Goal: Information Seeking & Learning: Check status

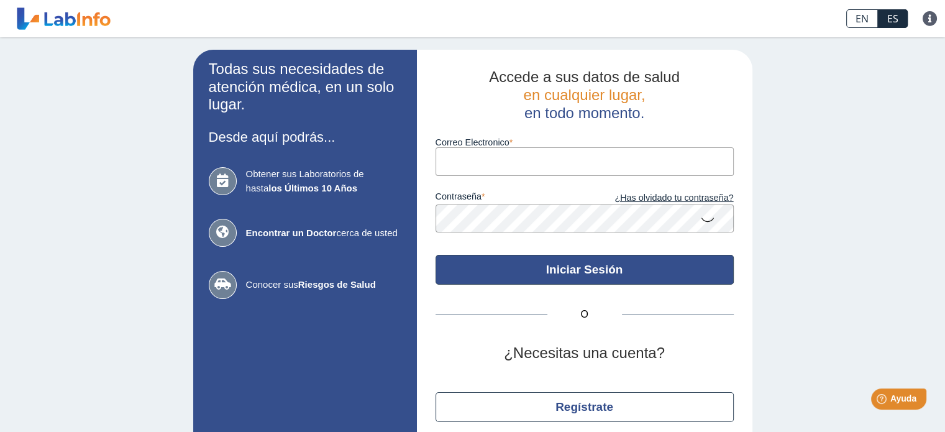
type input "[EMAIL_ADDRESS][DOMAIN_NAME]"
click at [495, 265] on button "Iniciar Sesión" at bounding box center [585, 270] width 298 height 30
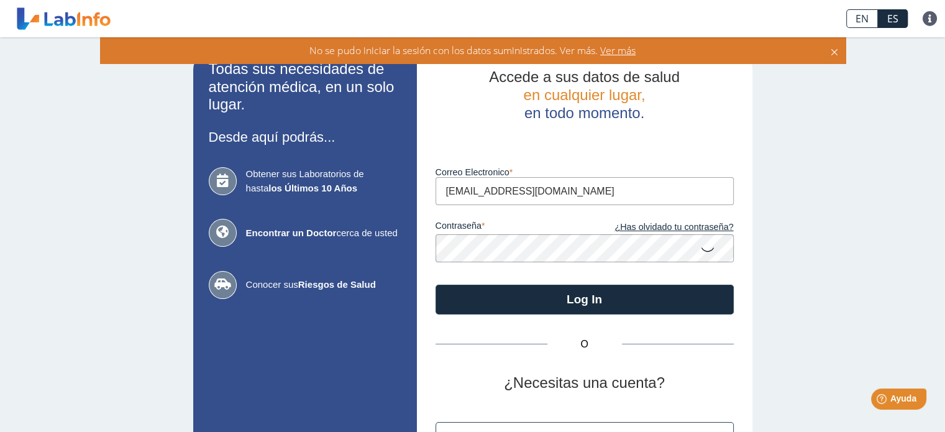
click at [706, 255] on icon at bounding box center [708, 249] width 15 height 24
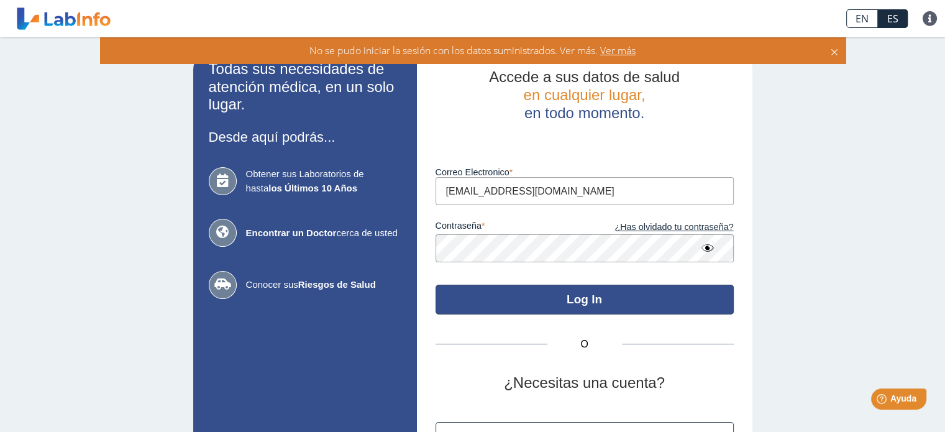
click at [555, 296] on button "Log In" at bounding box center [585, 300] width 298 height 30
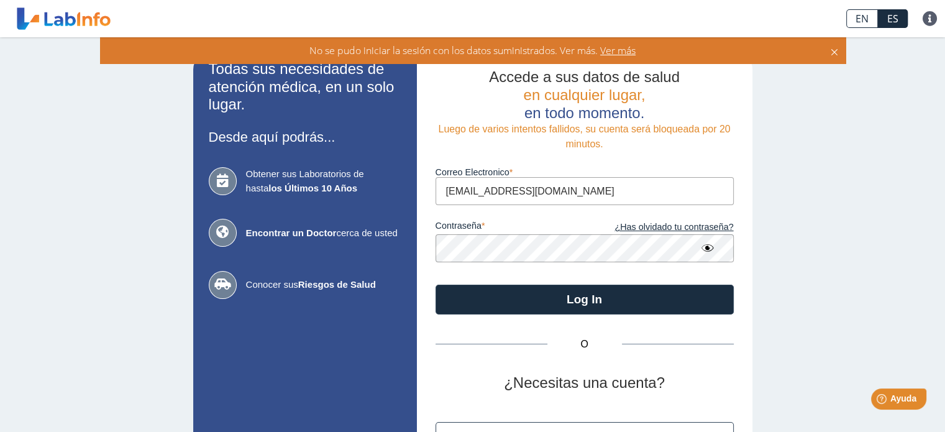
click at [615, 52] on span "Ver más" at bounding box center [617, 51] width 38 height 14
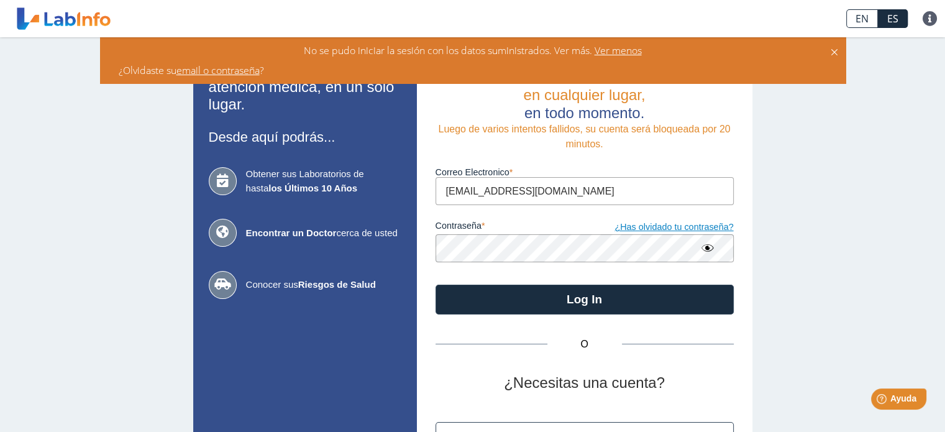
click at [665, 228] on link "¿Has olvidado tu contraseña?" at bounding box center [659, 228] width 149 height 14
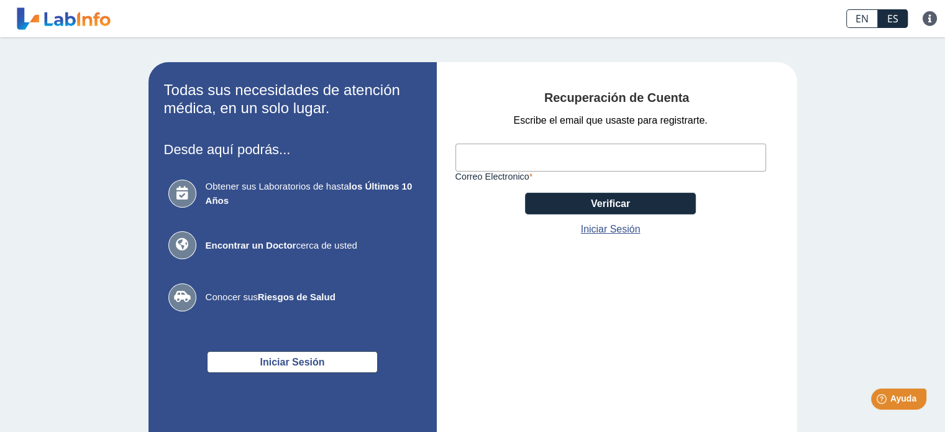
click at [518, 168] on input "Correo Electronico" at bounding box center [611, 158] width 311 height 28
type input "[EMAIL_ADDRESS][DOMAIN_NAME]"
click at [681, 228] on div "Escribe el email que usaste para registrarte. lhv1201@gmail.com Correo Electron…" at bounding box center [611, 175] width 311 height 124
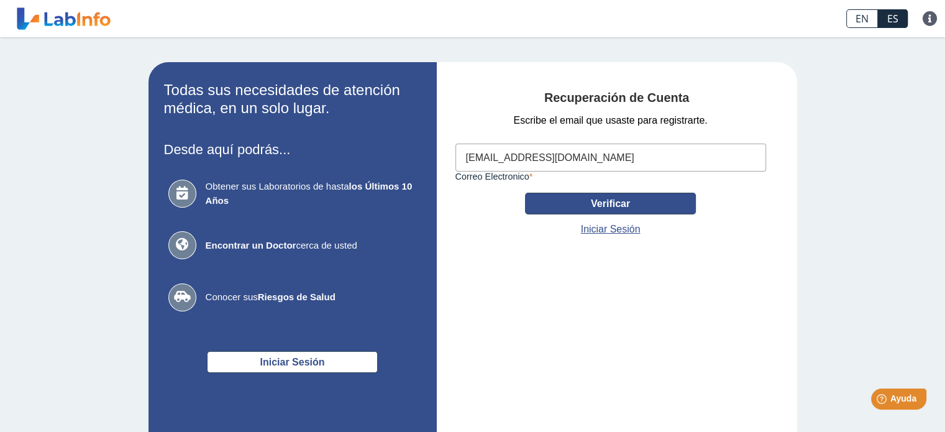
click at [641, 205] on button "Verificar" at bounding box center [610, 204] width 171 height 22
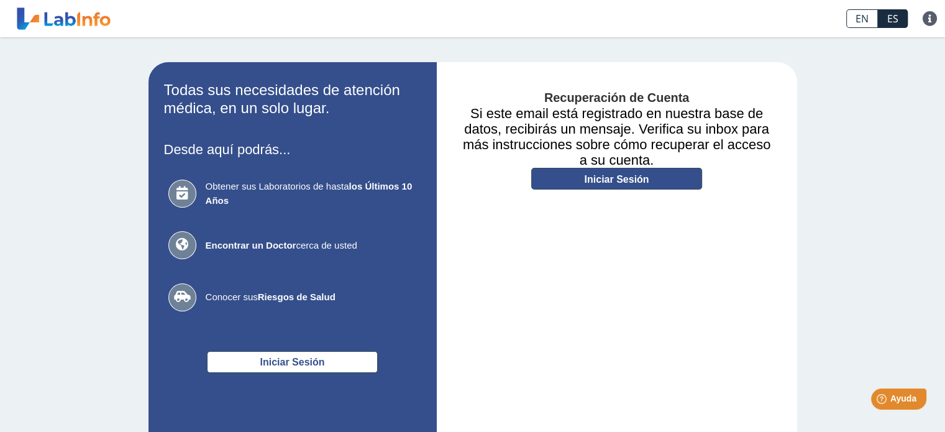
click at [617, 178] on link "Iniciar Sesión" at bounding box center [616, 179] width 171 height 22
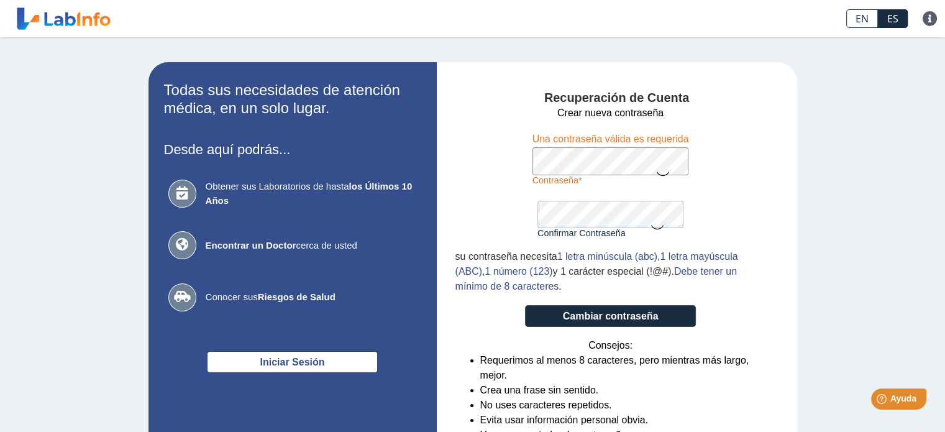
click at [662, 166] on icon at bounding box center [662, 173] width 15 height 24
click at [712, 183] on form "Crear nueva contraseña Contraseña Una contraseña válida es requerida Confirmar …" at bounding box center [611, 285] width 311 height 359
click at [663, 170] on icon at bounding box center [662, 172] width 15 height 22
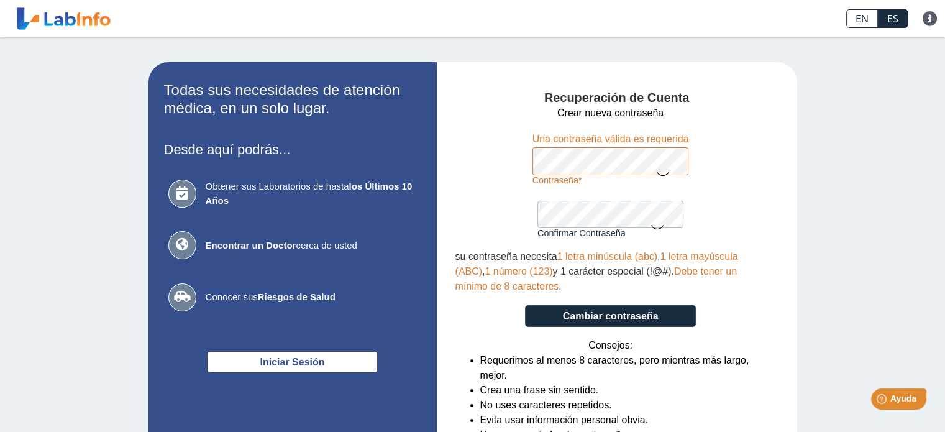
click at [530, 234] on form "Crear nueva contraseña Contraseña Una contraseña válida es requerida Confirmar …" at bounding box center [611, 285] width 311 height 359
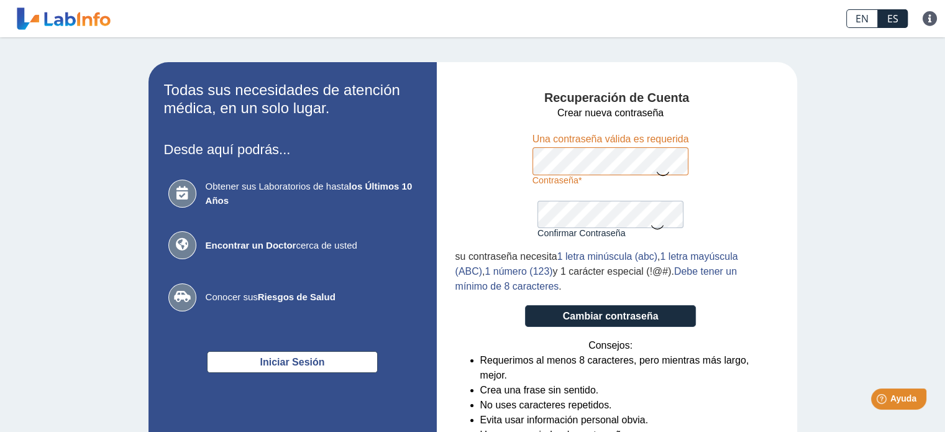
scroll to position [77, 0]
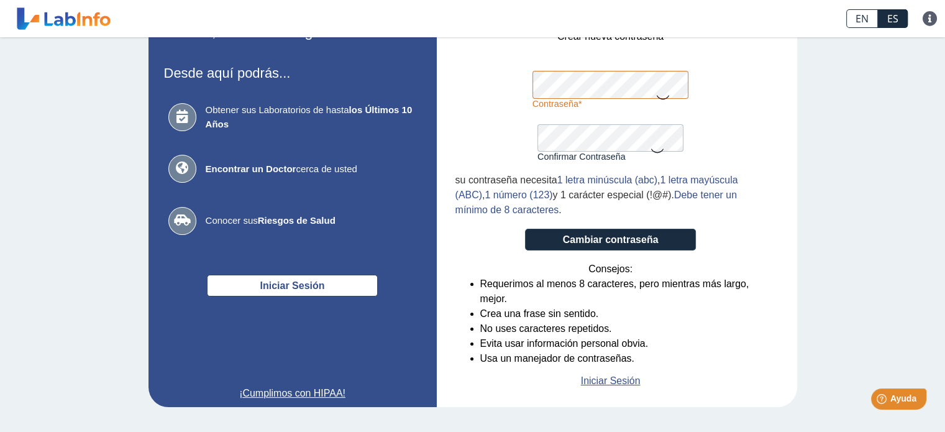
click at [515, 74] on form "Crear nueva contraseña Contraseña Una contraseña válida es requerida Confirmar …" at bounding box center [611, 208] width 311 height 359
drag, startPoint x: 526, startPoint y: 78, endPoint x: 448, endPoint y: 149, distance: 106.1
click at [448, 149] on div "Recuperación de Cuenta Crear nueva contraseña Contraseña Una contraseña válida …" at bounding box center [617, 196] width 361 height 421
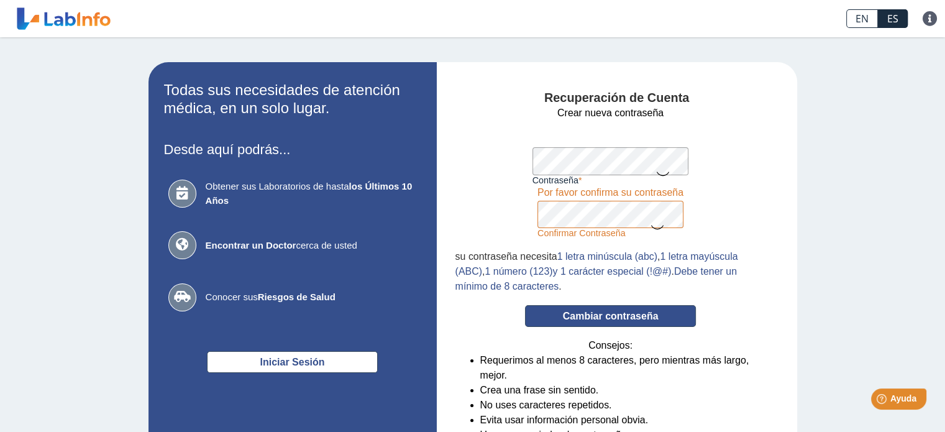
click at [601, 311] on button "Cambiar contraseña" at bounding box center [610, 316] width 171 height 22
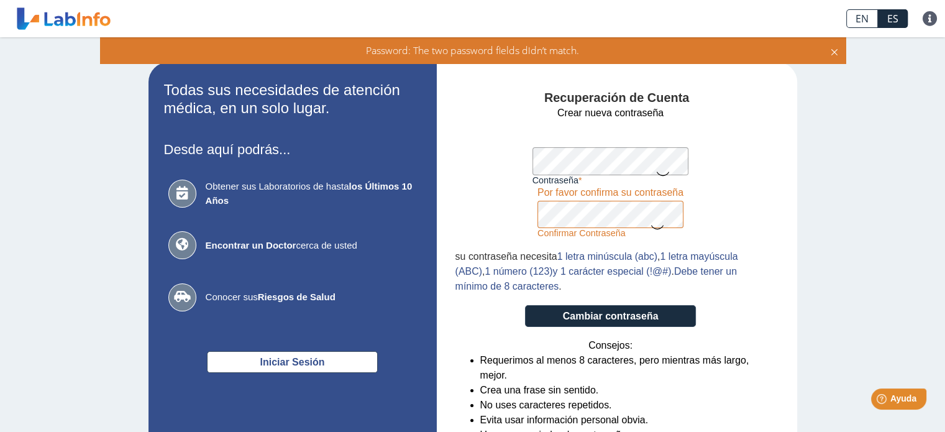
click at [665, 166] on icon at bounding box center [662, 173] width 15 height 24
click at [661, 175] on icon at bounding box center [662, 172] width 15 height 22
click at [653, 229] on icon at bounding box center [657, 226] width 15 height 24
click at [749, 226] on form "Crear nueva contraseña Contraseña Una contraseña válida es requerida Confirmar …" at bounding box center [611, 285] width 311 height 359
click at [619, 318] on button "Cambiar contraseña" at bounding box center [610, 316] width 171 height 22
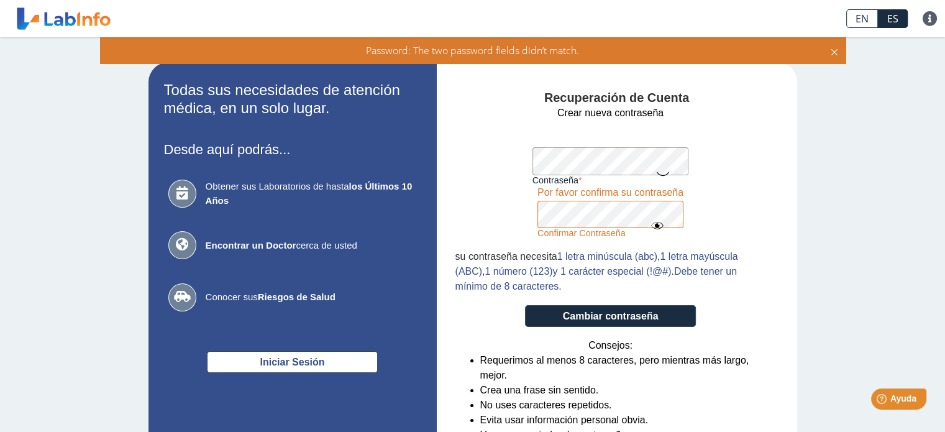
click at [658, 173] on icon at bounding box center [662, 173] width 15 height 24
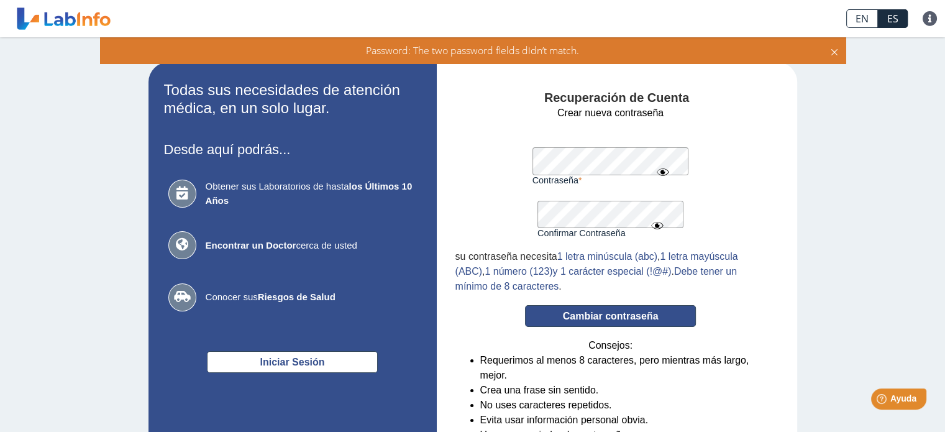
click at [606, 316] on button "Cambiar contraseña" at bounding box center [610, 316] width 171 height 22
click at [566, 310] on button "Cambiar contraseña" at bounding box center [610, 316] width 171 height 22
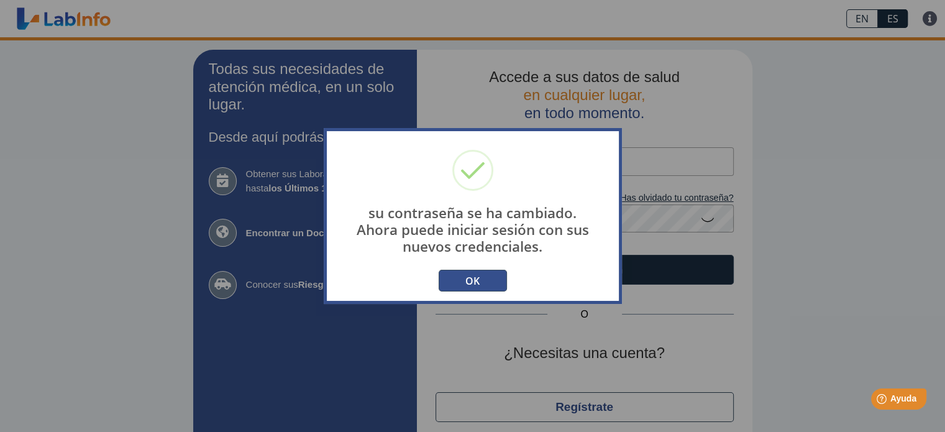
type input "[EMAIL_ADDRESS][DOMAIN_NAME]"
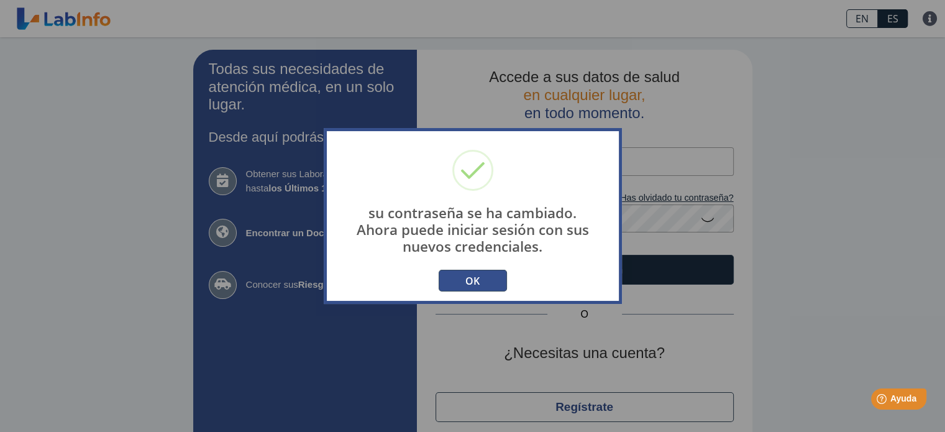
click at [480, 273] on button "OK" at bounding box center [473, 281] width 68 height 22
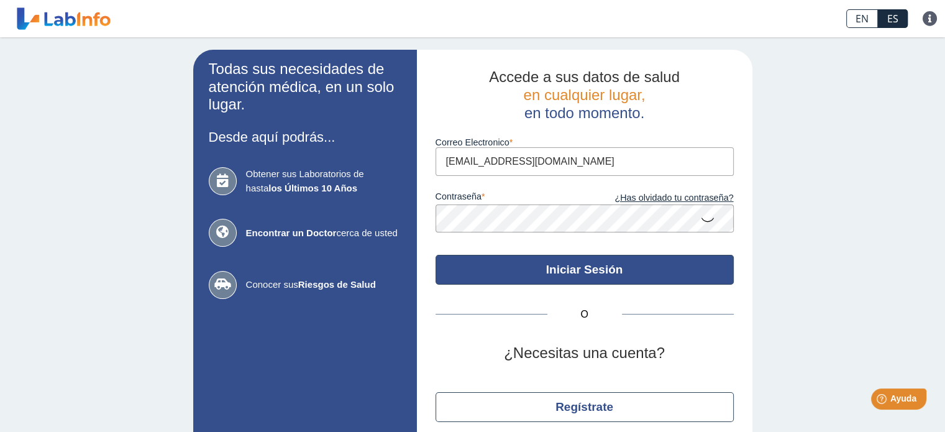
click at [533, 266] on button "Iniciar Sesión" at bounding box center [585, 270] width 298 height 30
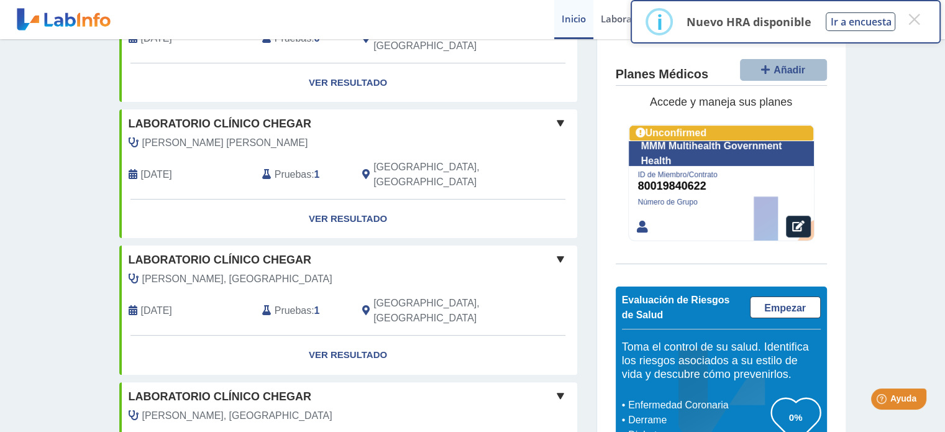
scroll to position [286, 0]
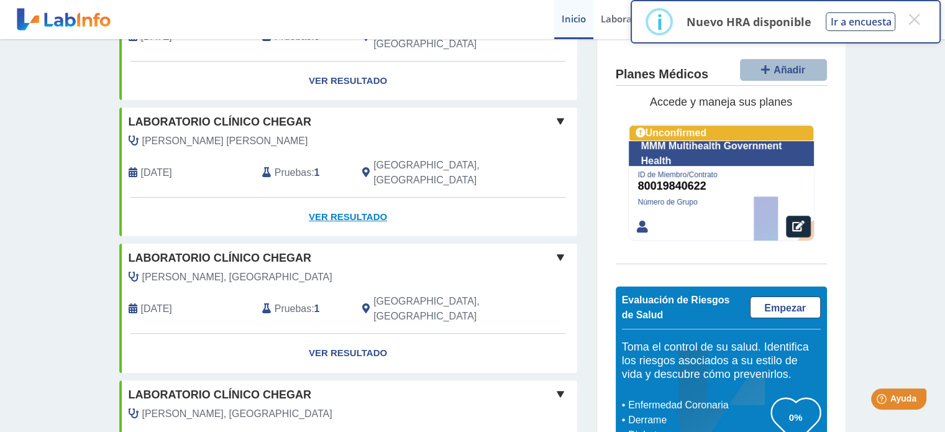
click at [352, 198] on link "Ver Resultado" at bounding box center [348, 217] width 458 height 39
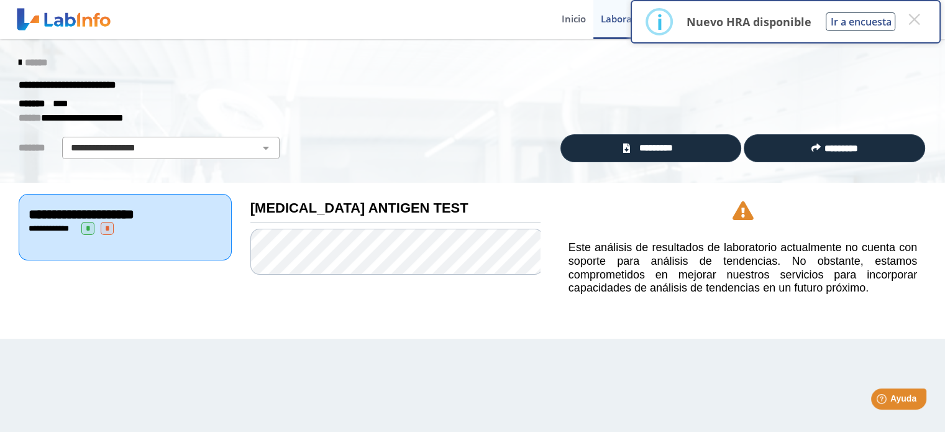
click at [19, 66] on icon at bounding box center [20, 63] width 2 height 10
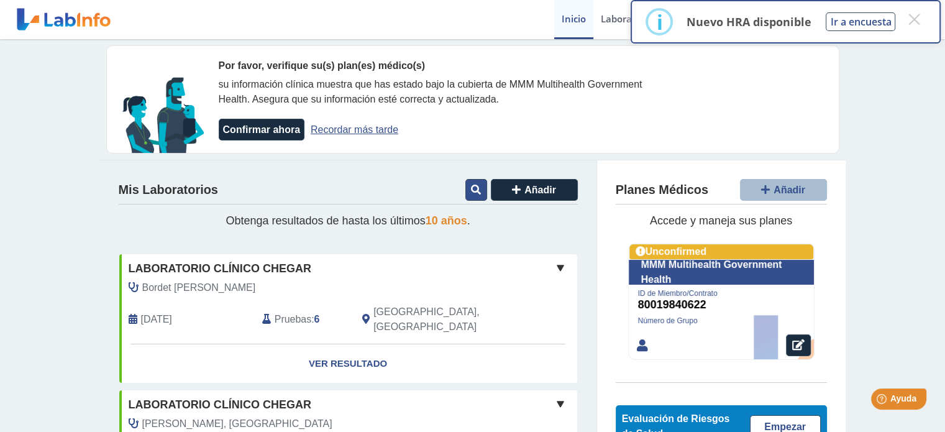
click at [471, 192] on icon at bounding box center [476, 190] width 10 height 10
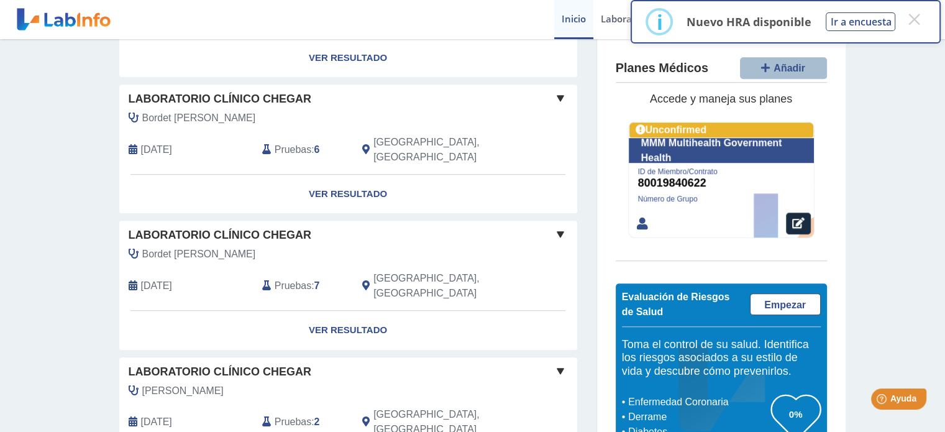
scroll to position [1129, 0]
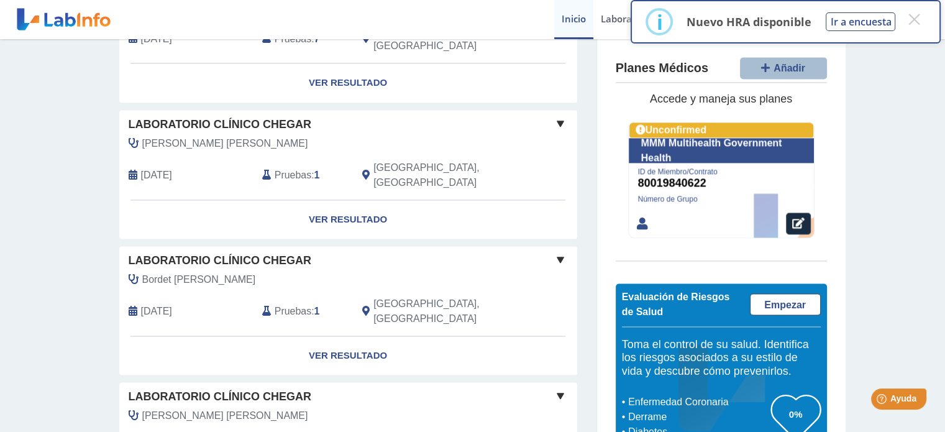
scroll to position [2065, 0]
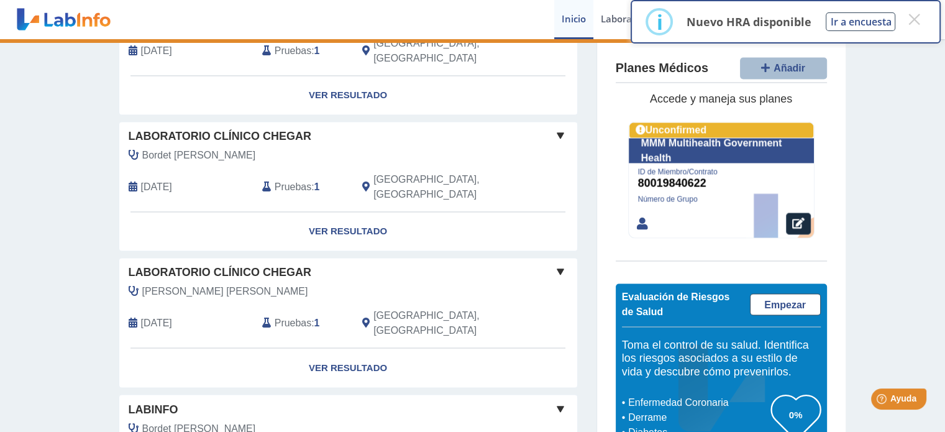
click at [912, 19] on button "×" at bounding box center [914, 19] width 22 height 22
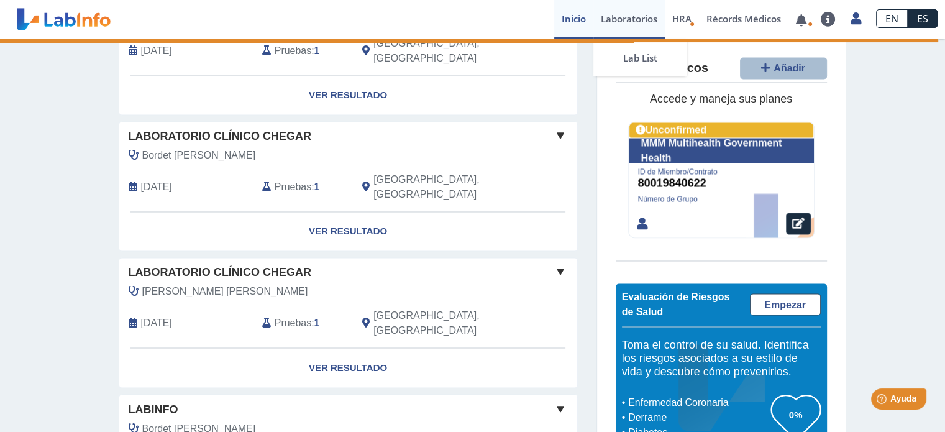
click at [612, 22] on link "Laboratorios" at bounding box center [629, 19] width 71 height 39
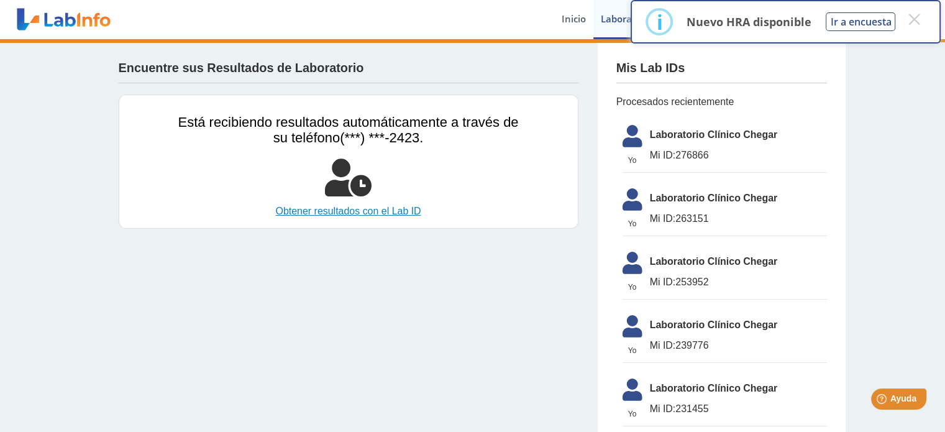
click at [313, 213] on link "Obtener resultados con el Lab ID" at bounding box center [348, 211] width 341 height 15
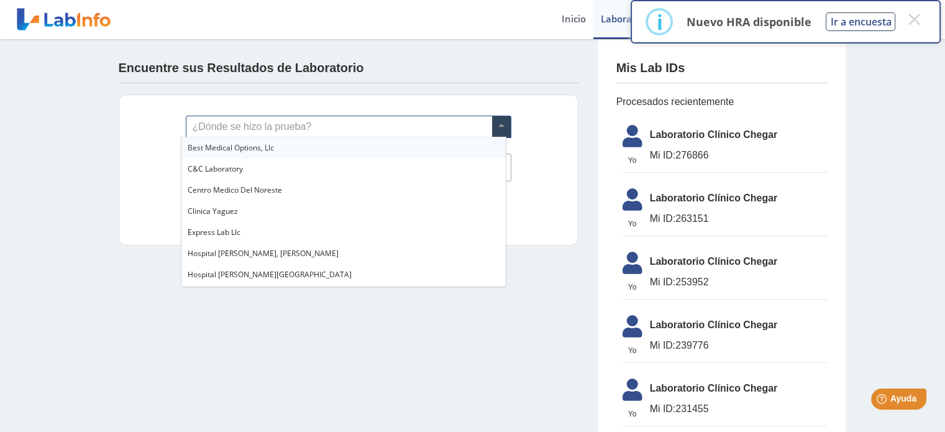
click at [498, 128] on span at bounding box center [501, 126] width 19 height 21
type input "ch"
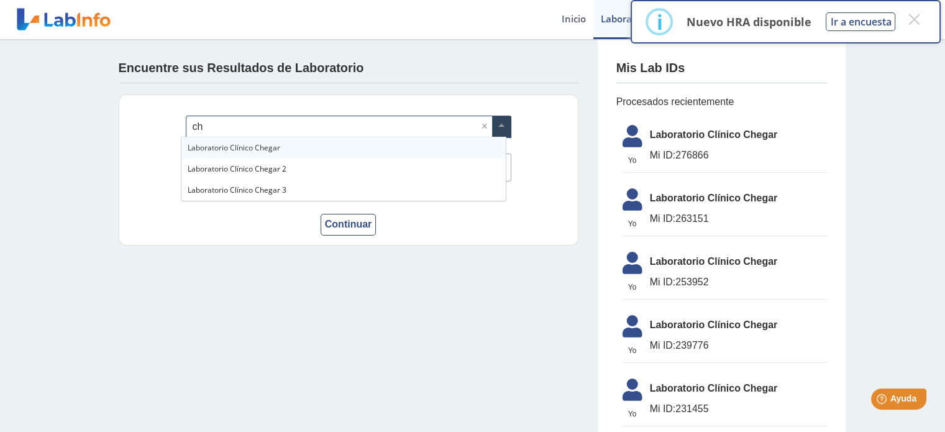
click at [363, 147] on div "Laboratorio Clínico Chegar" at bounding box center [343, 147] width 324 height 21
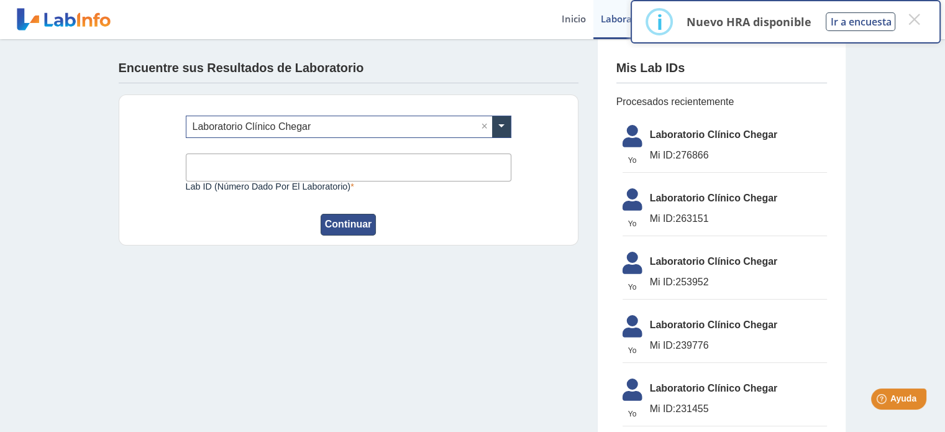
click at [347, 226] on button "Continuar" at bounding box center [349, 225] width 56 height 22
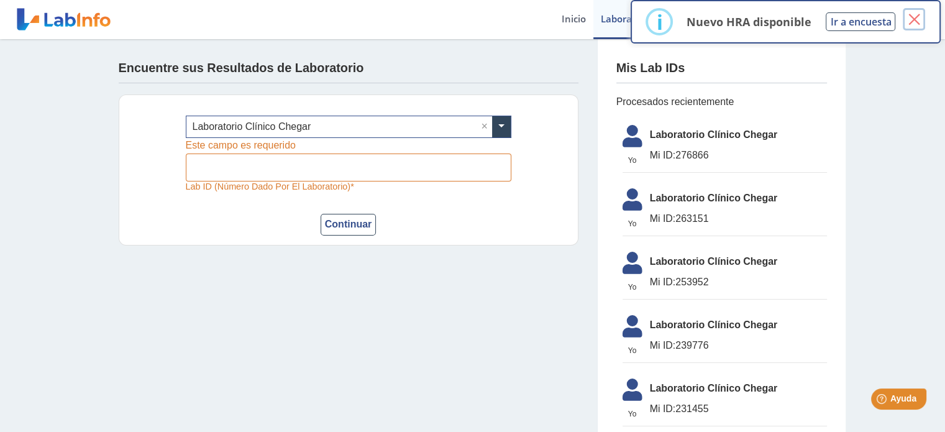
click at [911, 22] on button "×" at bounding box center [914, 19] width 22 height 22
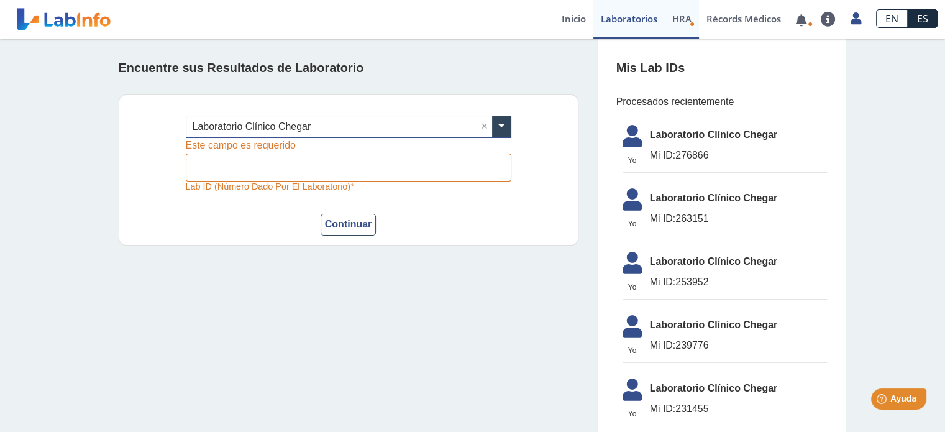
click at [687, 14] on span "HRA" at bounding box center [682, 18] width 19 height 12
